Goal: Navigation & Orientation: Find specific page/section

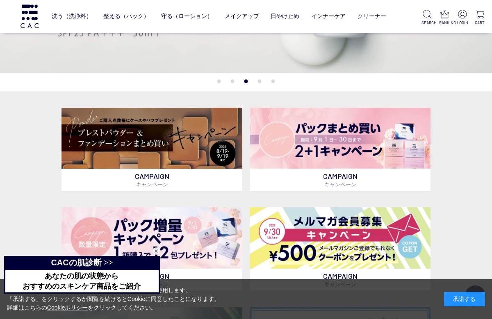
scroll to position [119, 0]
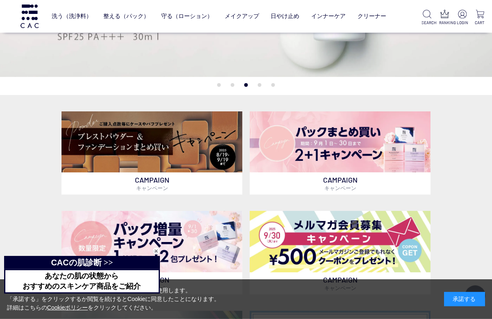
click at [361, 151] on img at bounding box center [340, 141] width 181 height 61
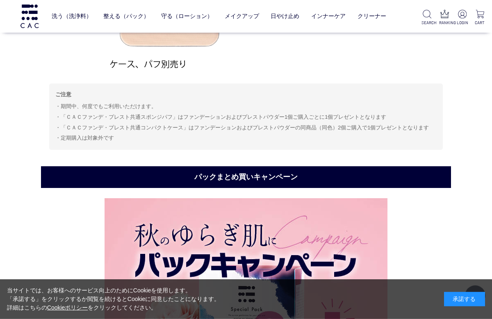
scroll to position [858, 0]
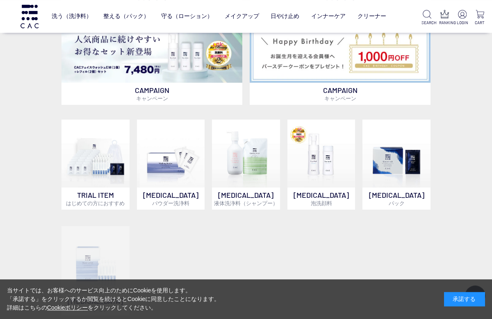
scroll to position [410, 0]
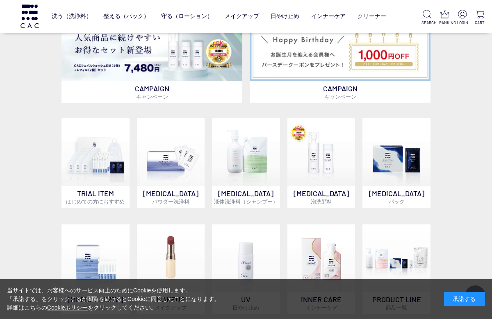
click at [283, 61] on img at bounding box center [340, 50] width 181 height 61
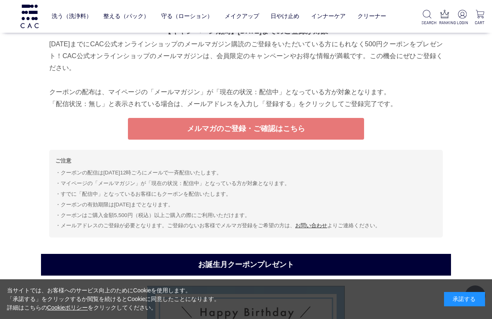
scroll to position [3197, 0]
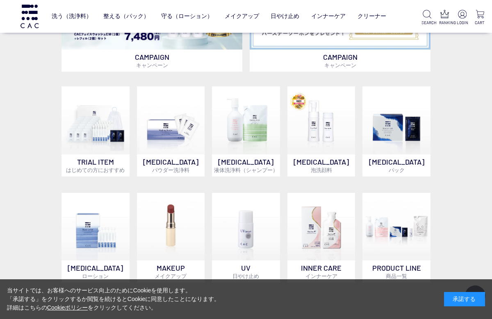
click at [164, 131] on img at bounding box center [171, 120] width 68 height 68
